Goal: Information Seeking & Learning: Check status

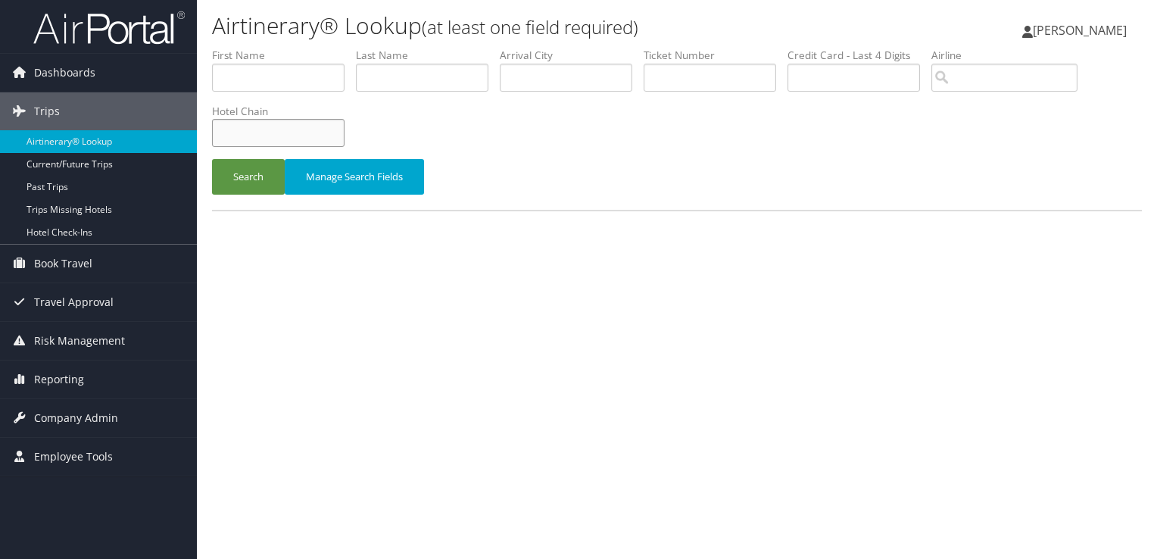
click at [279, 132] on input "text" at bounding box center [278, 133] width 133 height 28
click at [405, 72] on input "text" at bounding box center [422, 78] width 133 height 28
type input "beecher"
click at [212, 159] on button "Search" at bounding box center [248, 177] width 73 height 36
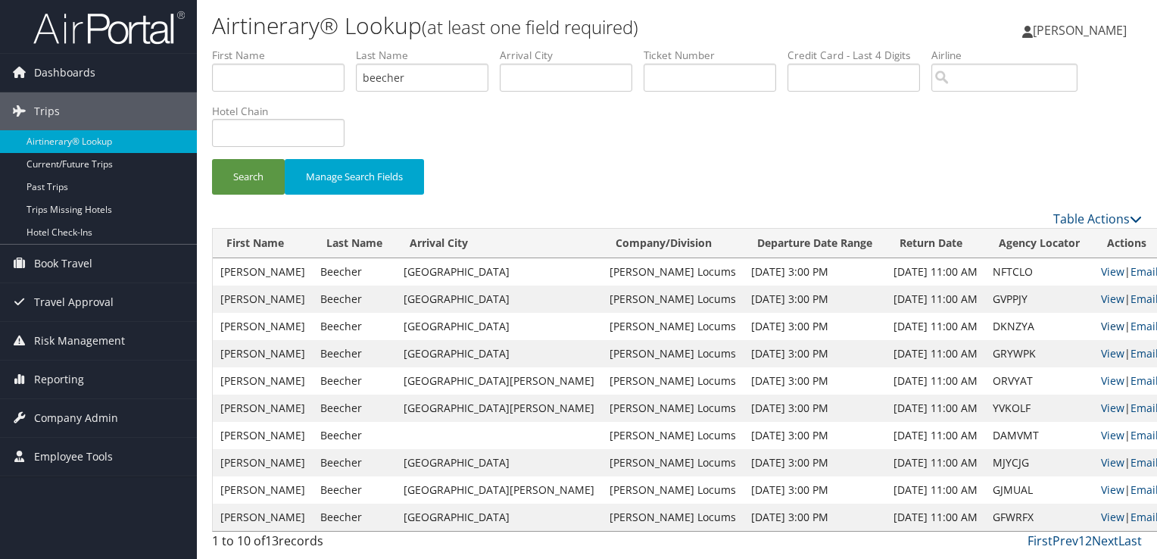
click at [1101, 329] on link "View" at bounding box center [1112, 326] width 23 height 14
drag, startPoint x: 423, startPoint y: 76, endPoint x: 301, endPoint y: 81, distance: 122.8
click at [301, 48] on ul "First Name Last Name beecher Departure City Arrival City Company/Division Airpo…" at bounding box center [677, 48] width 930 height 0
click at [563, 80] on input "text" at bounding box center [566, 78] width 133 height 28
click at [212, 159] on button "Search" at bounding box center [248, 177] width 73 height 36
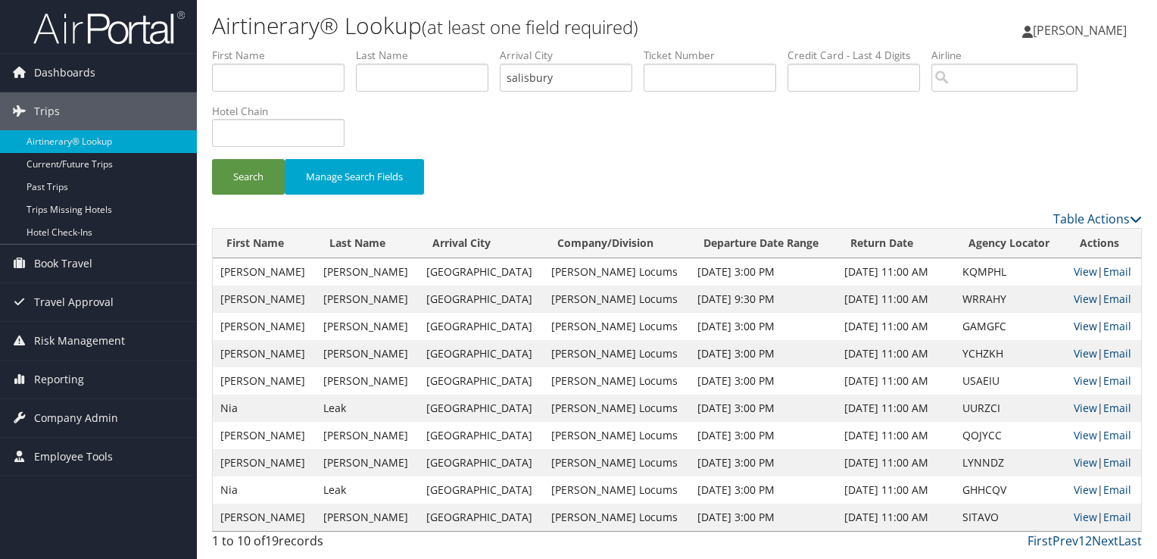
click at [1074, 326] on link "View" at bounding box center [1085, 326] width 23 height 14
drag, startPoint x: 578, startPoint y: 75, endPoint x: 482, endPoint y: 78, distance: 95.5
click at [482, 48] on ul "First Name Last Name Departure City Arrival City salisbury Company/Division Air…" at bounding box center [677, 48] width 930 height 0
type input "los angeles"
click at [212, 159] on button "Search" at bounding box center [248, 177] width 73 height 36
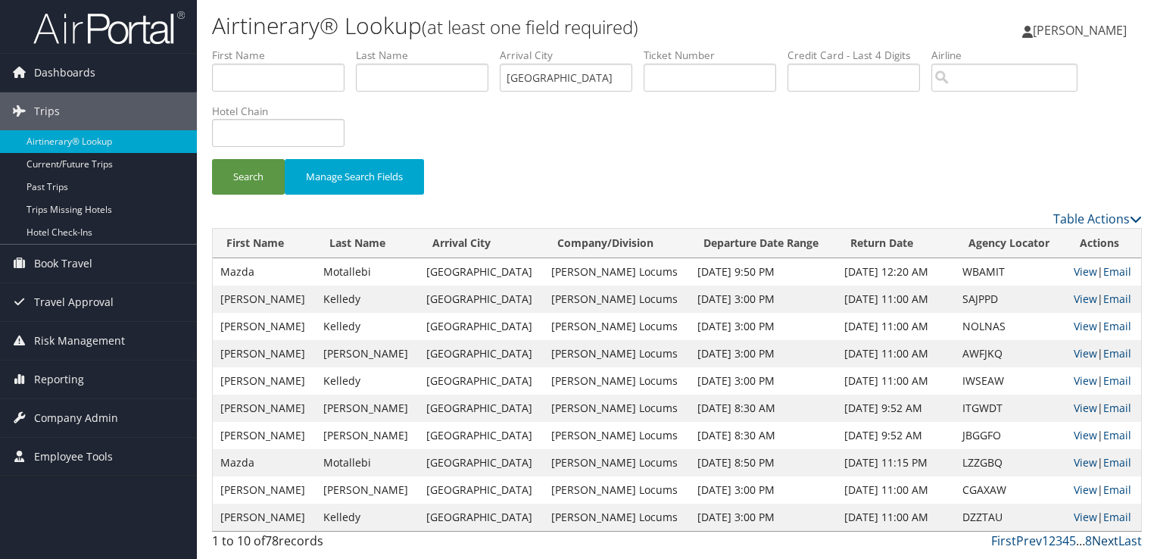
click at [1103, 541] on link "Next" at bounding box center [1105, 540] width 27 height 17
click at [1074, 274] on link "View" at bounding box center [1085, 271] width 23 height 14
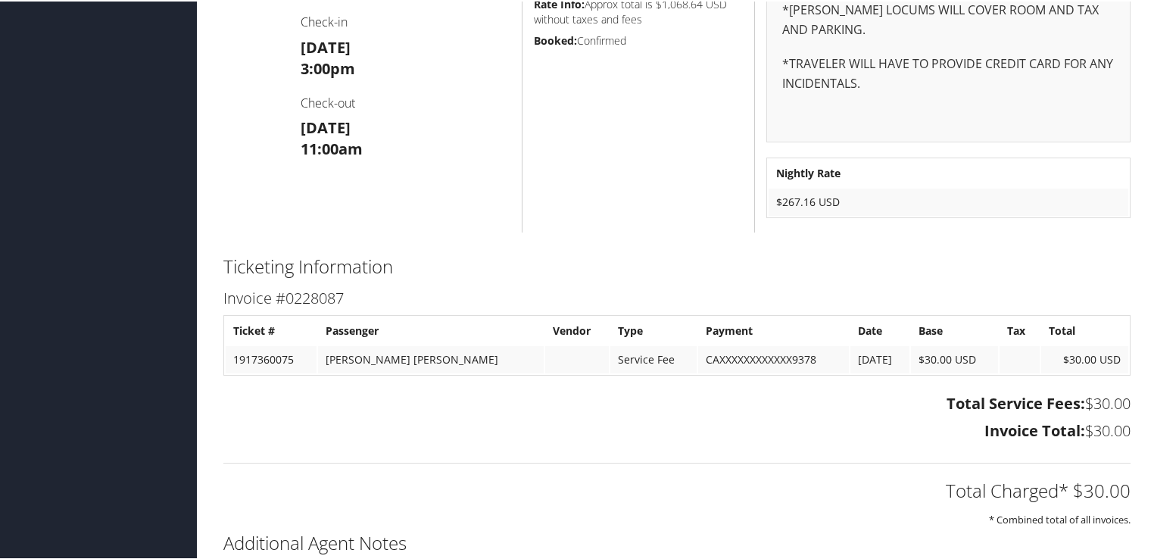
scroll to position [739, 0]
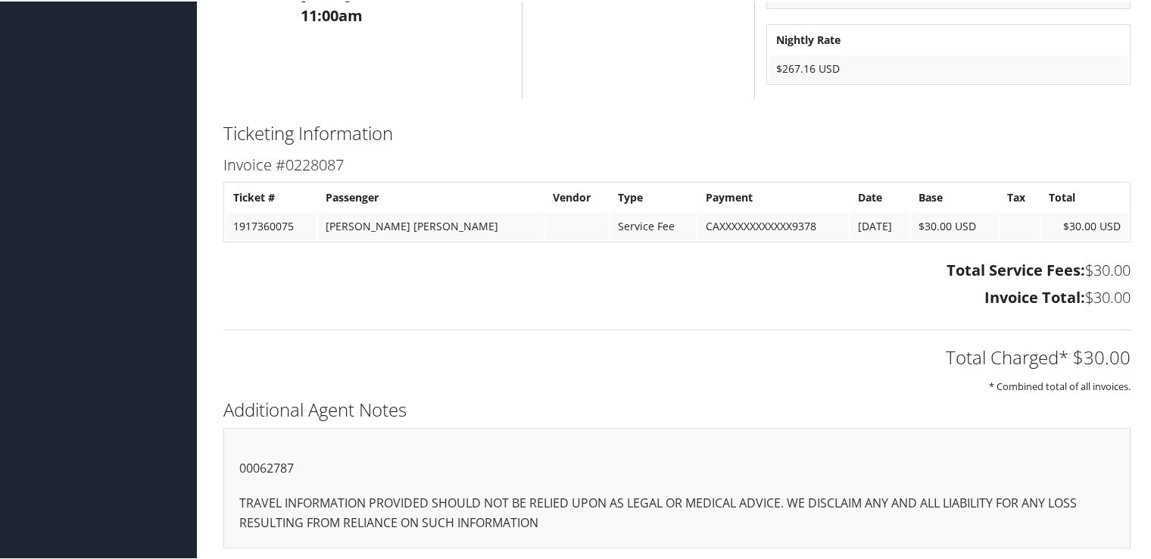
click at [260, 468] on p "00062787" at bounding box center [676, 467] width 875 height 20
copy p "00062787"
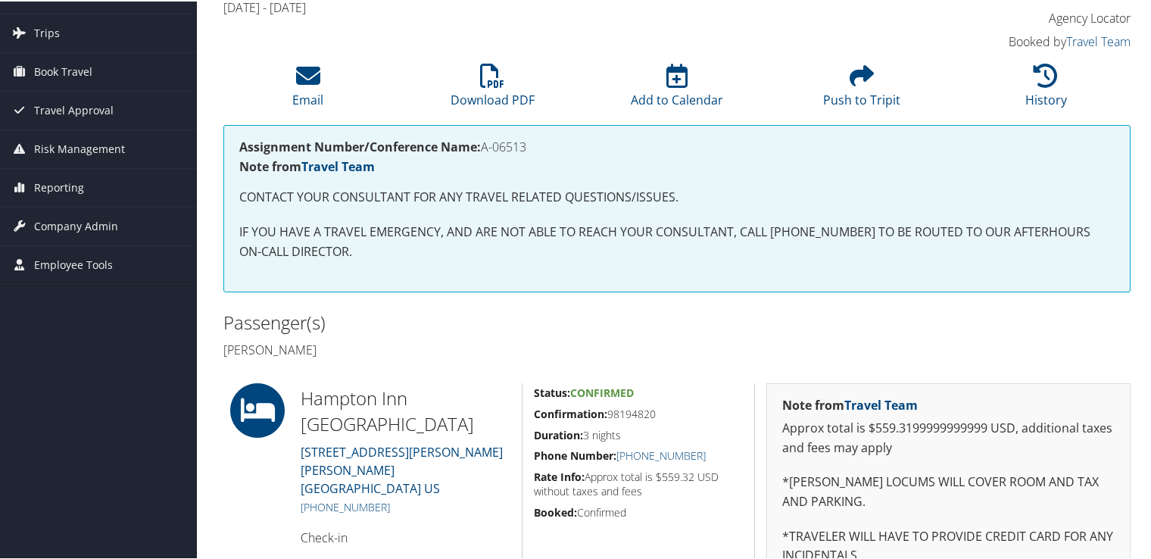
scroll to position [4, 0]
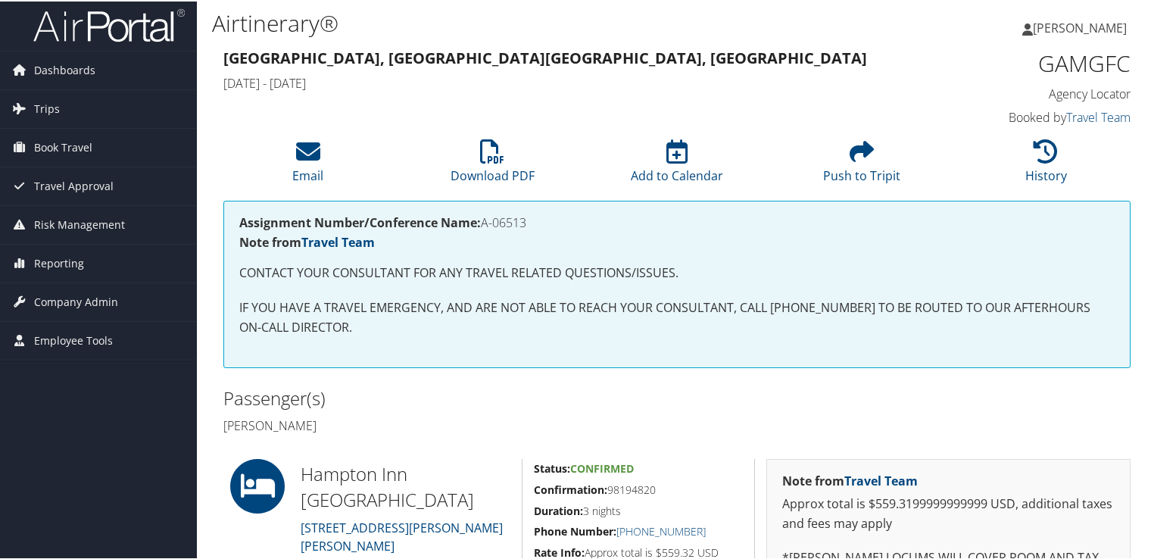
drag, startPoint x: 538, startPoint y: 224, endPoint x: 483, endPoint y: 223, distance: 54.5
click at [483, 223] on h4 "Assignment Number/Conference Name: A-06513" at bounding box center [676, 221] width 875 height 12
copy h4 "A-06513"
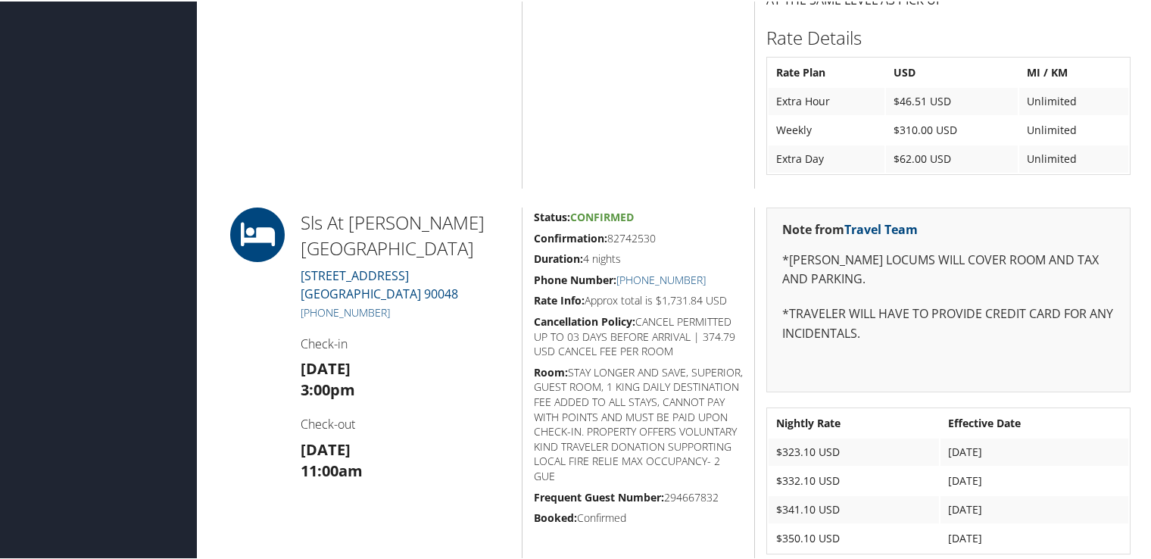
scroll to position [833, 0]
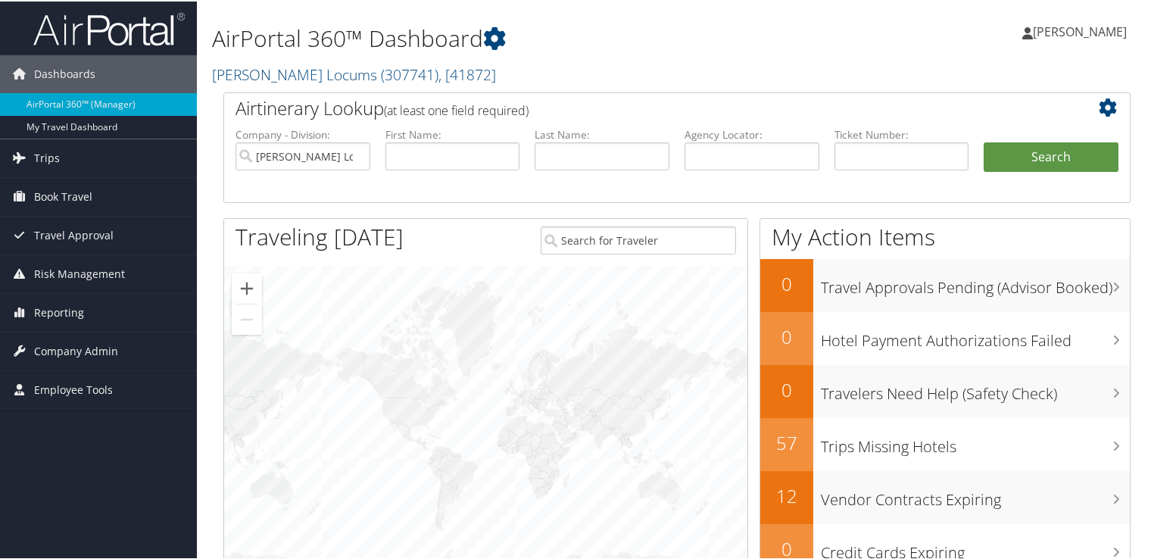
drag, startPoint x: 580, startPoint y: 8, endPoint x: 576, endPoint y: 27, distance: 19.5
click at [580, 8] on div "AirPortal 360™ Dashboard [PERSON_NAME] Locums ( 307741 ) , [ 41872 ] [PERSON_NA…" at bounding box center [522, 46] width 620 height 77
click at [548, 150] on input "text" at bounding box center [602, 155] width 135 height 28
type input "fecher"
click at [984, 141] on button "Search" at bounding box center [1051, 156] width 135 height 30
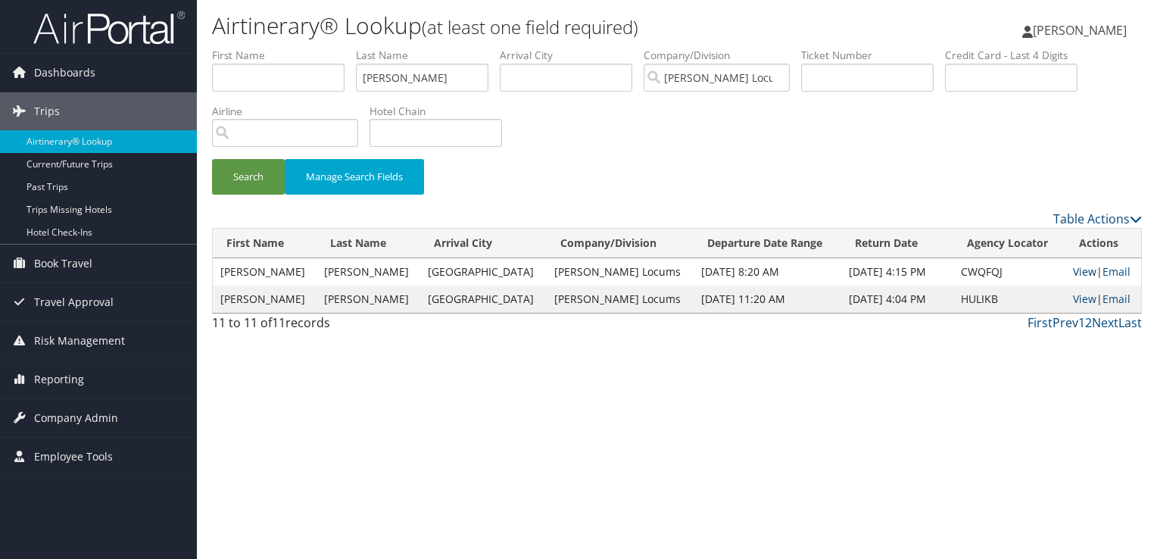
click at [1078, 268] on link "View" at bounding box center [1084, 271] width 23 height 14
drag, startPoint x: 403, startPoint y: 74, endPoint x: 303, endPoint y: 73, distance: 100.0
click at [303, 48] on ul "First Name Last Name fecher Departure City Arrival City Company/Division Hayes …" at bounding box center [677, 48] width 930 height 0
click at [212, 159] on button "Search" at bounding box center [248, 177] width 73 height 36
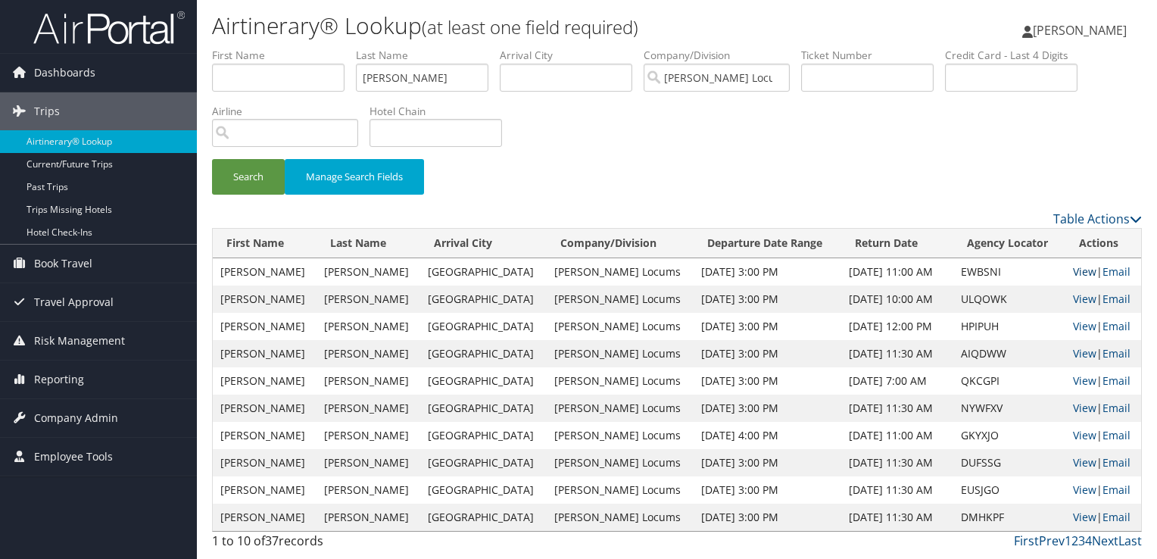
click at [1073, 271] on link "View" at bounding box center [1084, 271] width 23 height 14
drag, startPoint x: 432, startPoint y: 89, endPoint x: 294, endPoint y: 85, distance: 137.9
click at [294, 48] on ul "First Name Last Name estrada Departure City Arrival City Company/Division Hayes…" at bounding box center [677, 48] width 930 height 0
type input "LO"
click at [212, 159] on button "Search" at bounding box center [248, 177] width 73 height 36
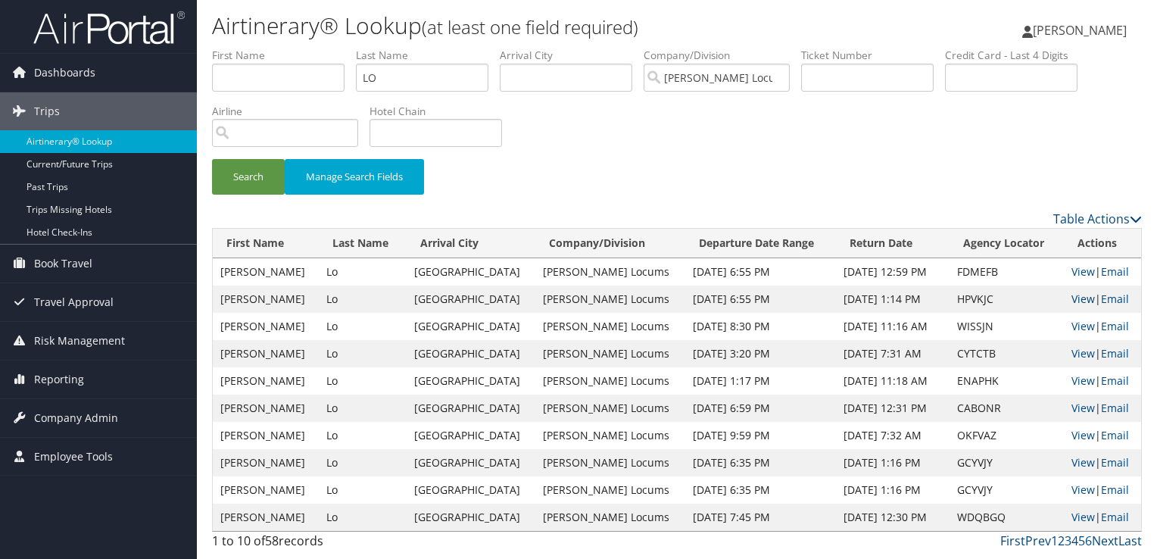
click at [1072, 302] on link "View" at bounding box center [1083, 299] width 23 height 14
drag, startPoint x: 430, startPoint y: 80, endPoint x: 282, endPoint y: 78, distance: 147.7
click at [282, 48] on ul "First Name Last Name LO Departure City Arrival City Company/Division Hayes Locu…" at bounding box center [677, 48] width 930 height 0
type input "NGUYEN"
click at [212, 159] on button "Search" at bounding box center [248, 177] width 73 height 36
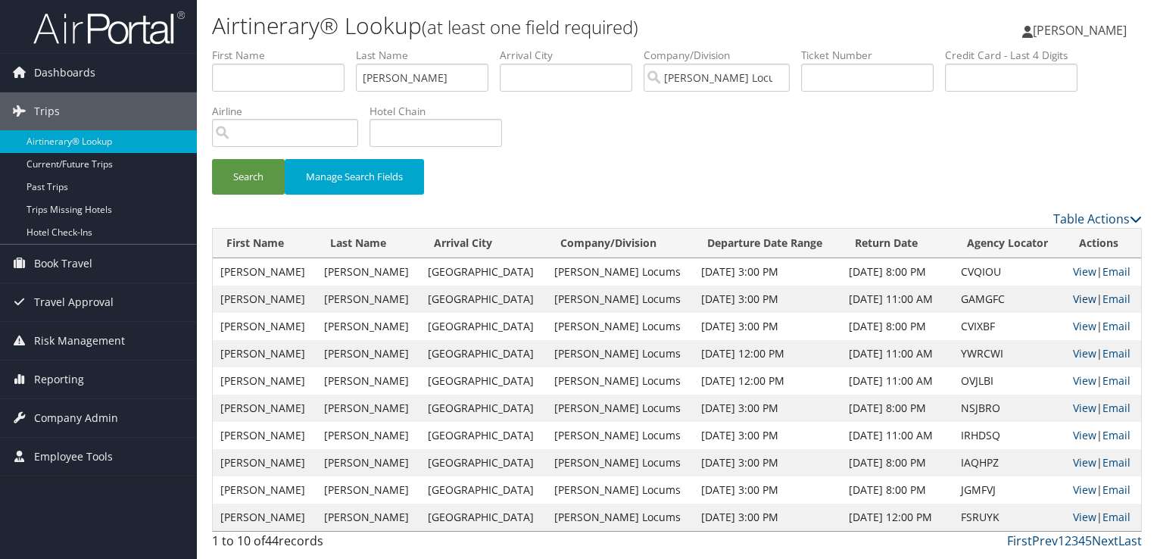
click at [1075, 297] on link "View" at bounding box center [1084, 299] width 23 height 14
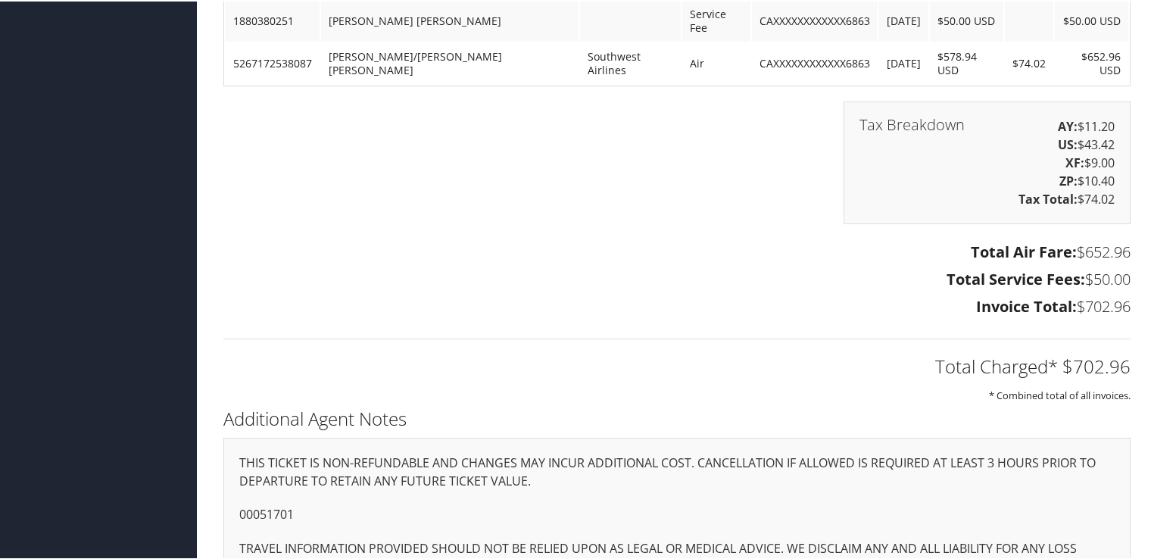
scroll to position [1911, 0]
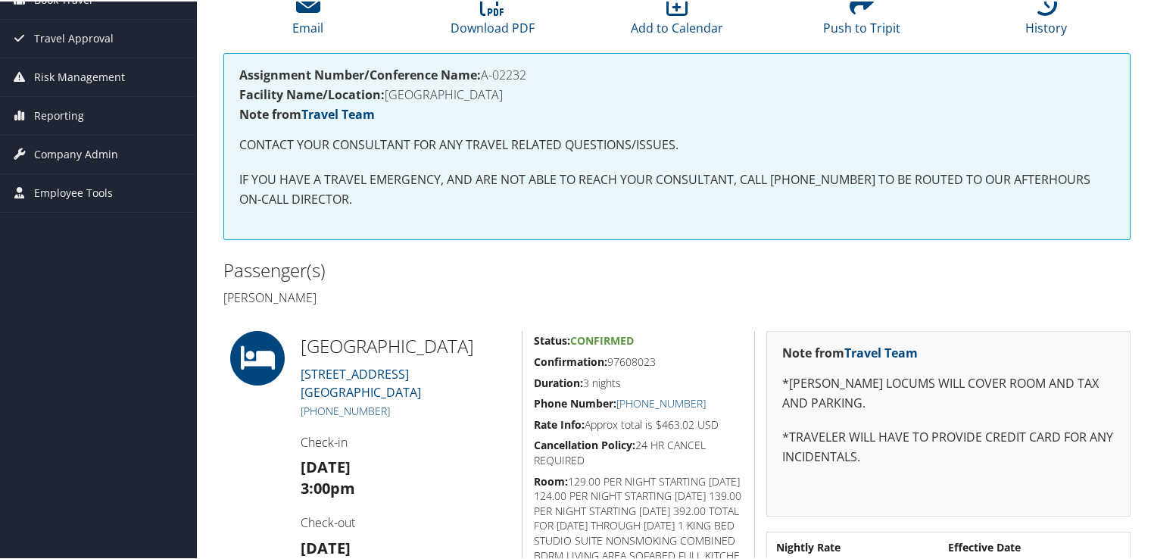
scroll to position [227, 0]
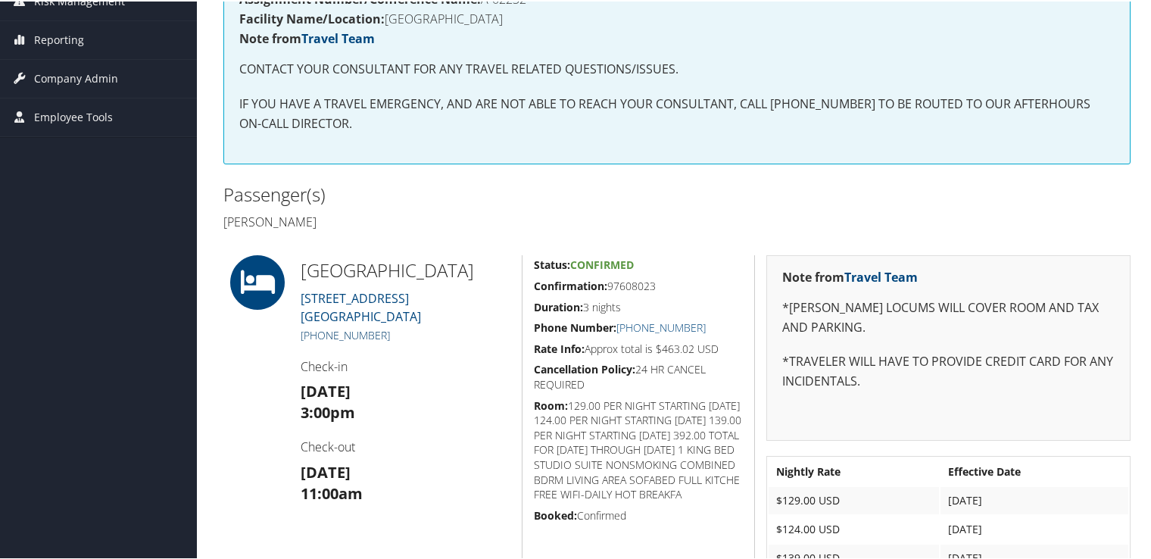
click at [370, 341] on link "+1 (915) 778-9400" at bounding box center [345, 333] width 89 height 14
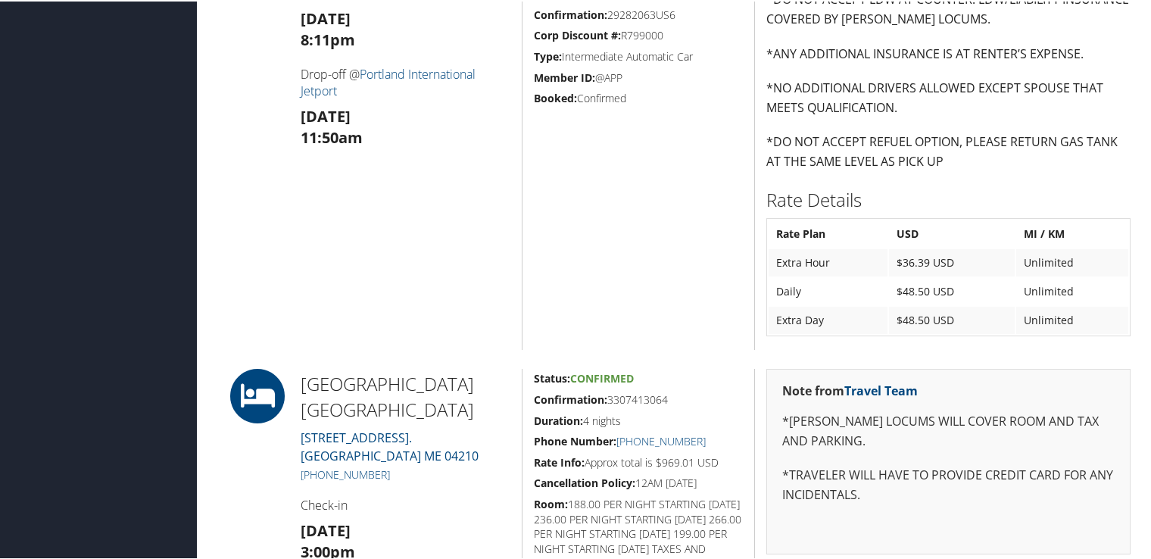
scroll to position [984, 0]
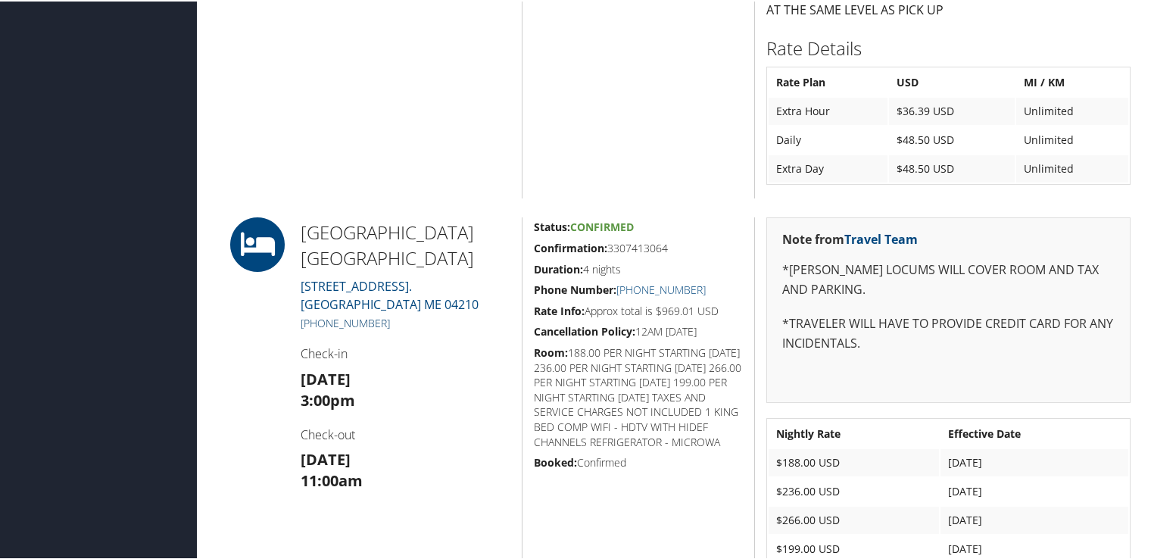
click at [373, 321] on link "[PHONE_NUMBER]" at bounding box center [345, 321] width 89 height 14
click at [376, 323] on link "+1 (207) 784-4433" at bounding box center [345, 321] width 89 height 14
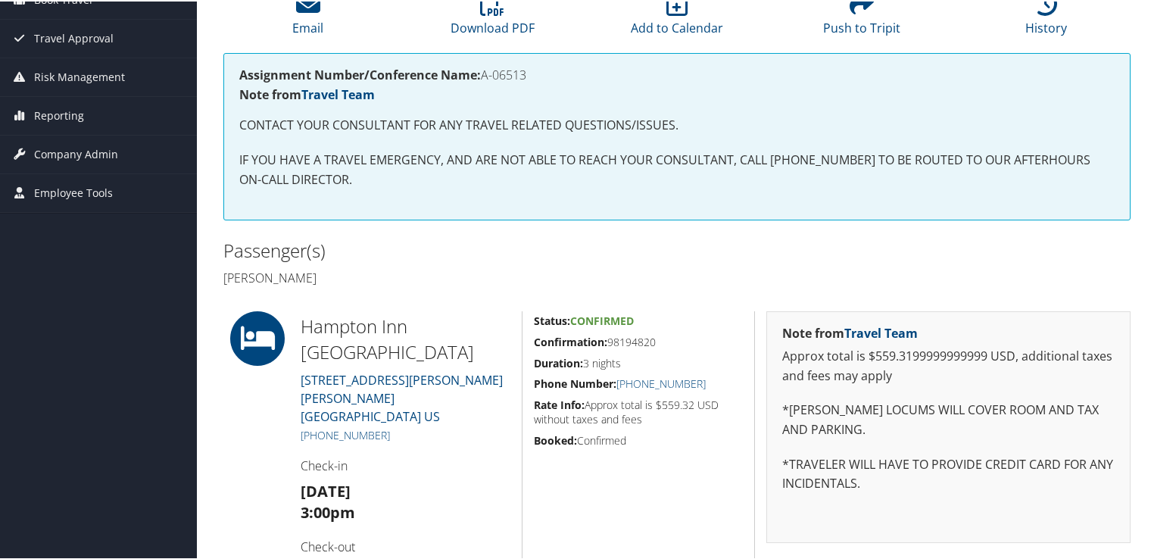
scroll to position [227, 0]
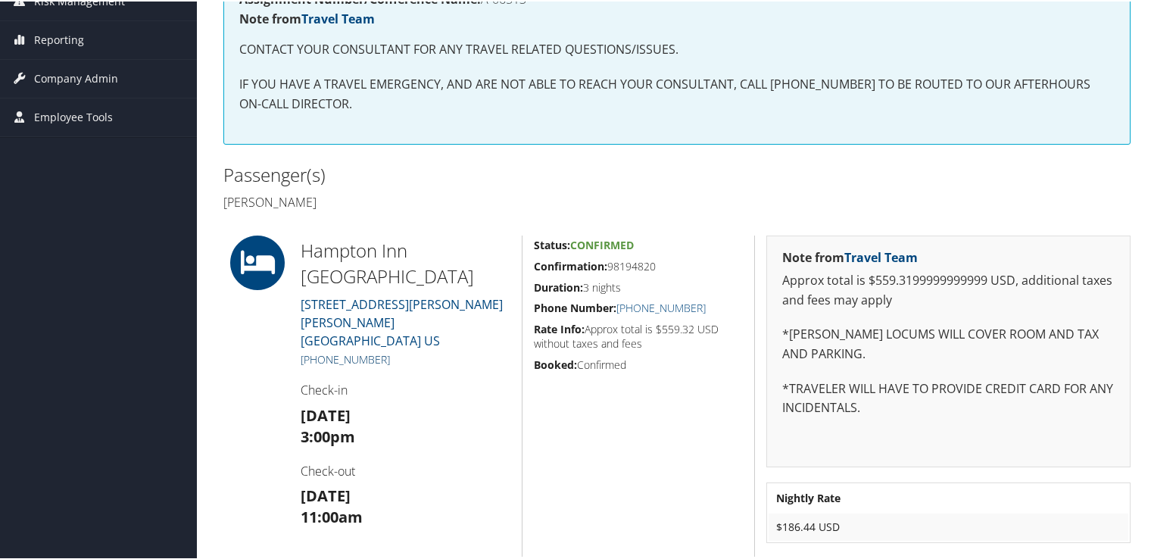
click at [370, 351] on link "+1 (410) 334-3080" at bounding box center [345, 358] width 89 height 14
click at [344, 302] on link "121 EAST NAYLOR MILL RD. SALISBURY MD 21801 US" at bounding box center [402, 321] width 202 height 53
click at [385, 351] on link "+1 (410) 334-3080" at bounding box center [345, 358] width 89 height 14
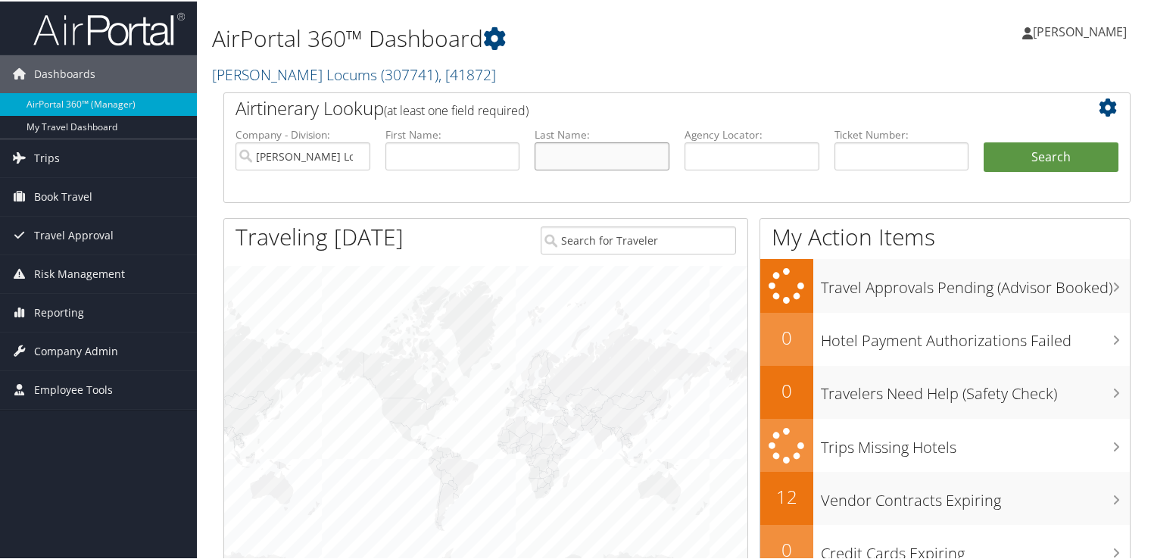
click at [565, 154] on input "text" at bounding box center [602, 155] width 135 height 28
type input "[PERSON_NAME]"
click at [984, 141] on button "Search" at bounding box center [1051, 156] width 135 height 30
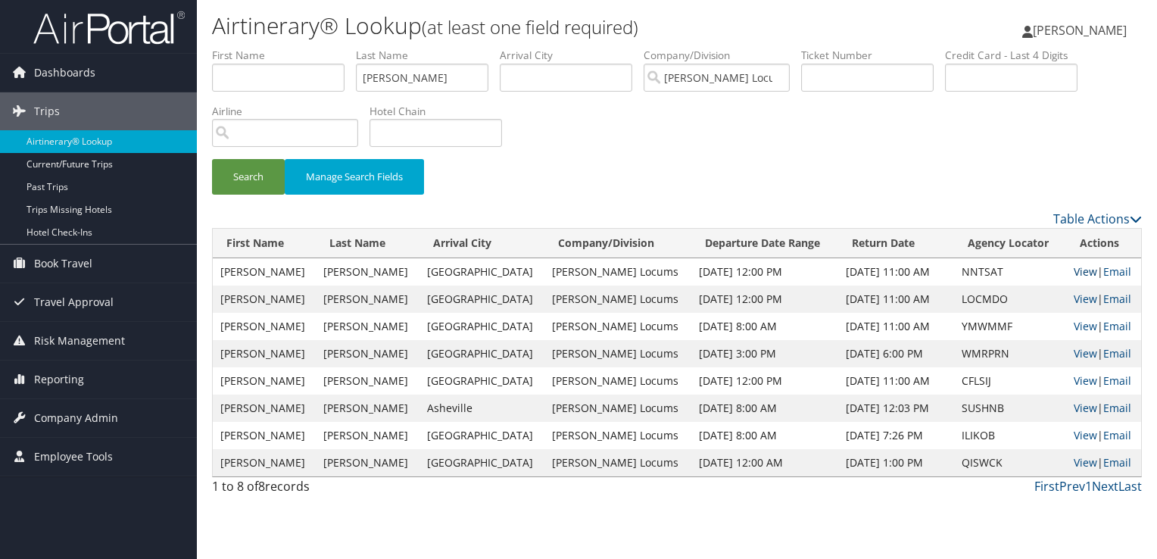
click at [1074, 273] on link "View" at bounding box center [1085, 271] width 23 height 14
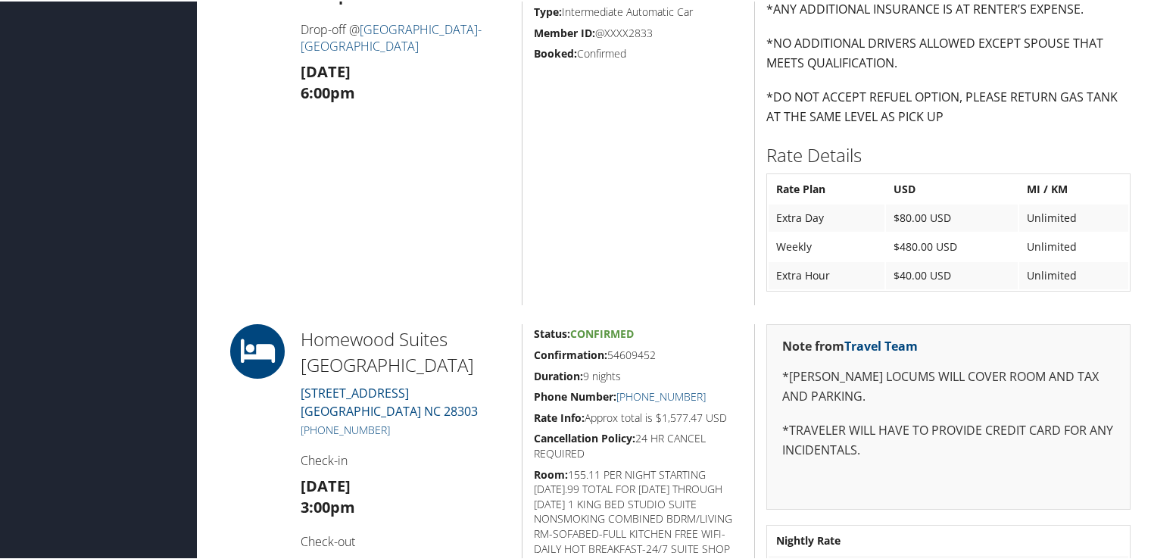
scroll to position [757, 0]
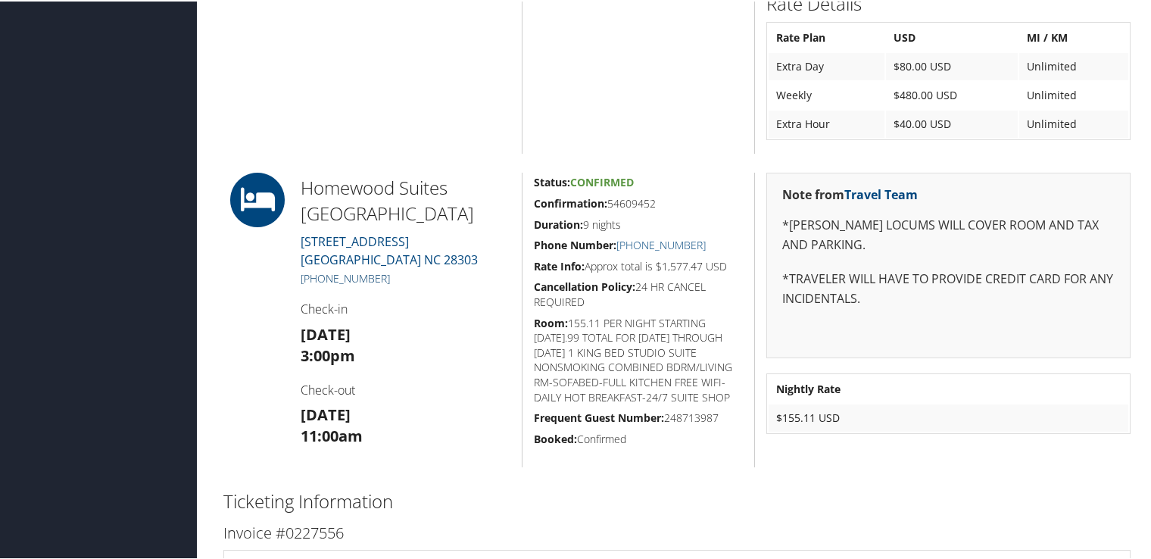
click at [351, 274] on link "[PHONE_NUMBER]" at bounding box center [345, 277] width 89 height 14
